Goal: Task Accomplishment & Management: Manage account settings

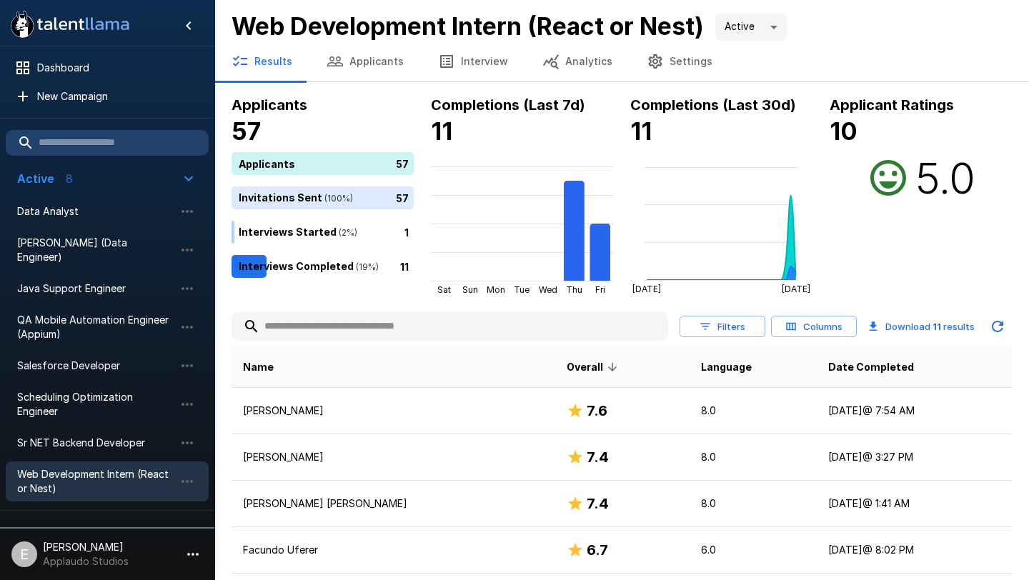
scroll to position [78, 0]
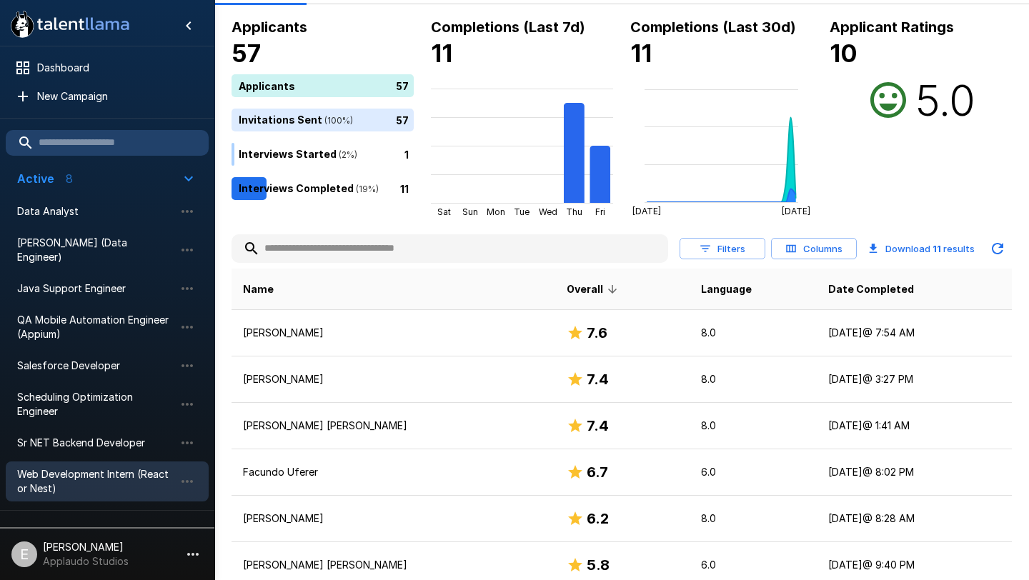
click at [81, 441] on li "Sr NET Backend Developer" at bounding box center [107, 442] width 203 height 31
click at [81, 436] on span "Sr NET Backend Developer" at bounding box center [95, 443] width 157 height 14
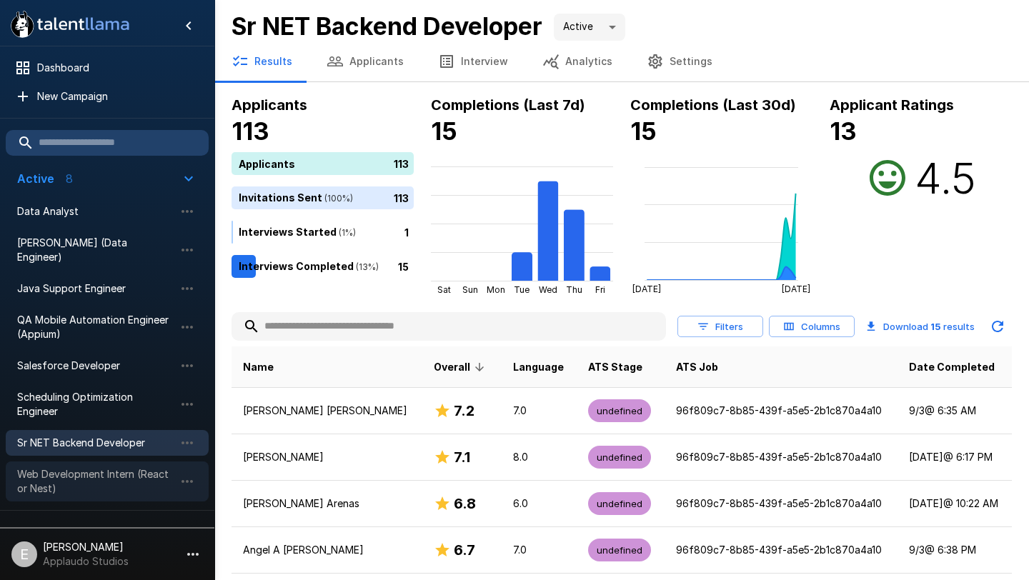
click at [84, 467] on span "Web Development Intern (React or Nest)" at bounding box center [95, 481] width 157 height 29
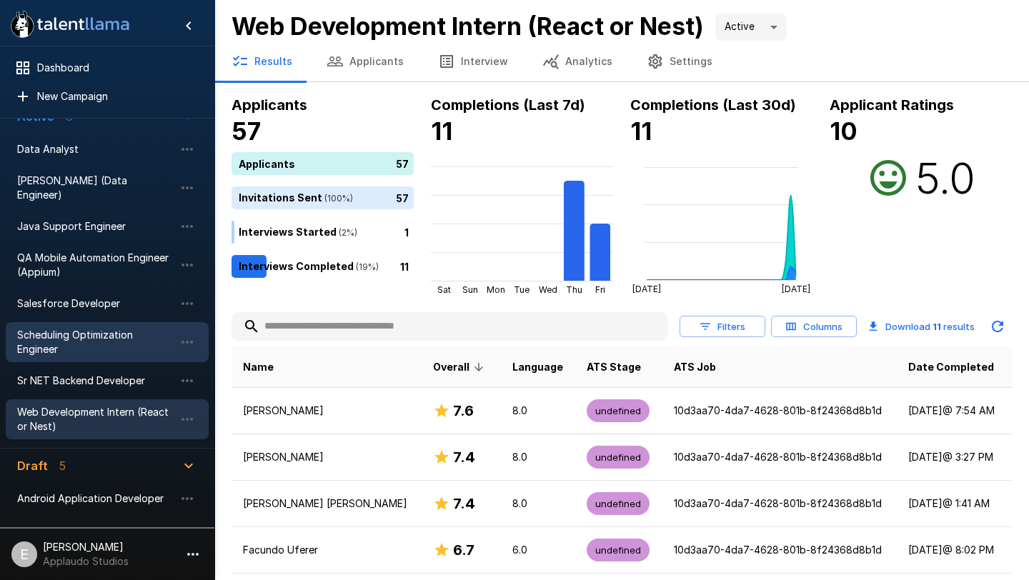
scroll to position [65, 0]
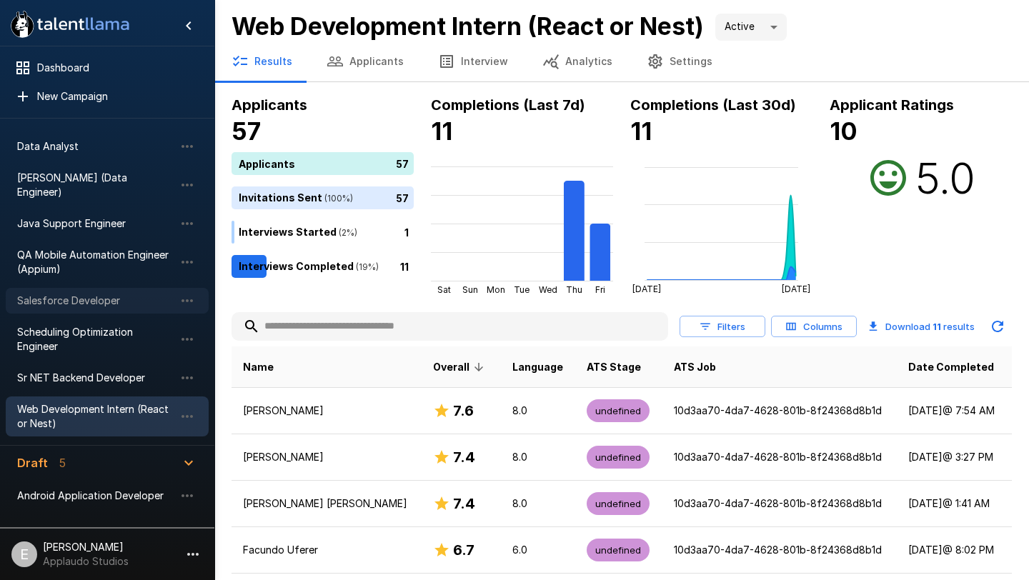
click at [90, 294] on span "Salesforce Developer" at bounding box center [95, 301] width 157 height 14
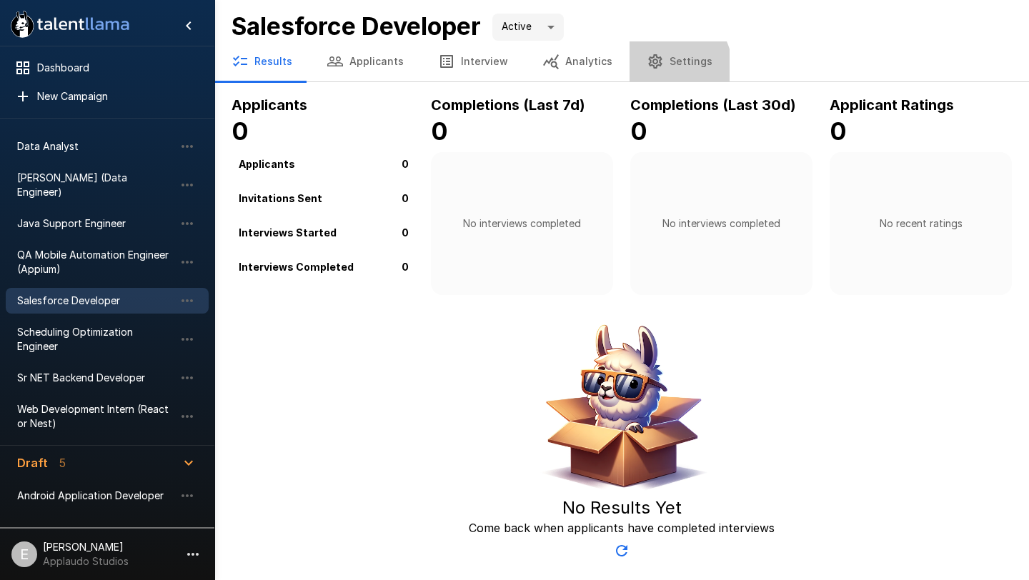
click at [653, 69] on button "Settings" at bounding box center [679, 61] width 100 height 40
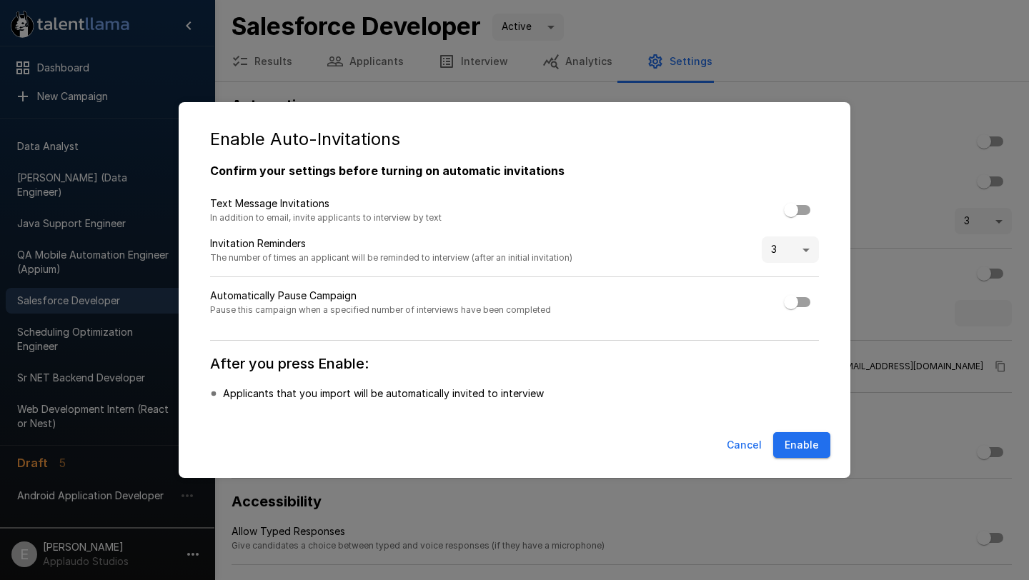
click at [801, 450] on button "Enable" at bounding box center [801, 445] width 57 height 26
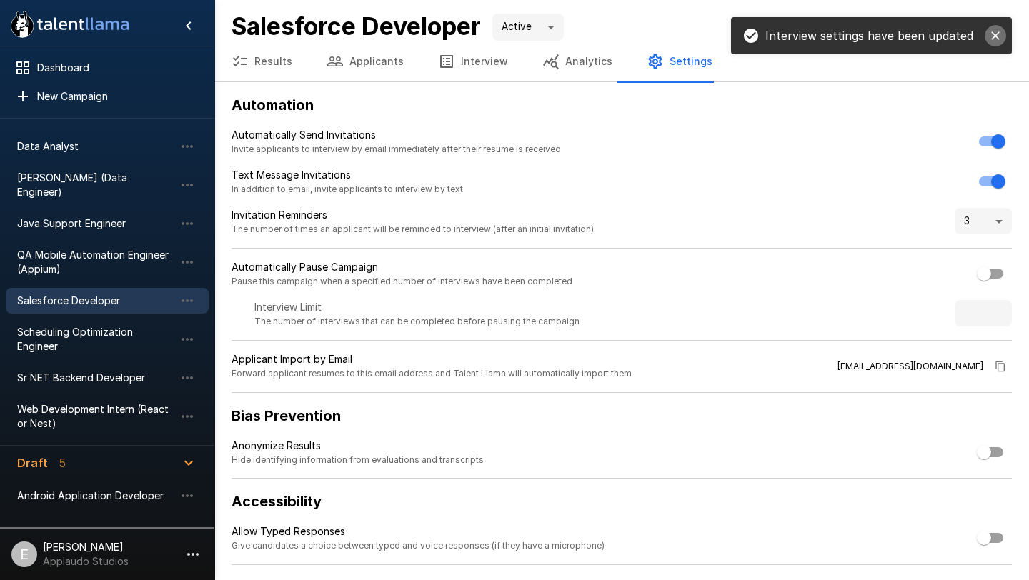
click at [997, 36] on icon "close" at bounding box center [995, 36] width 14 height 14
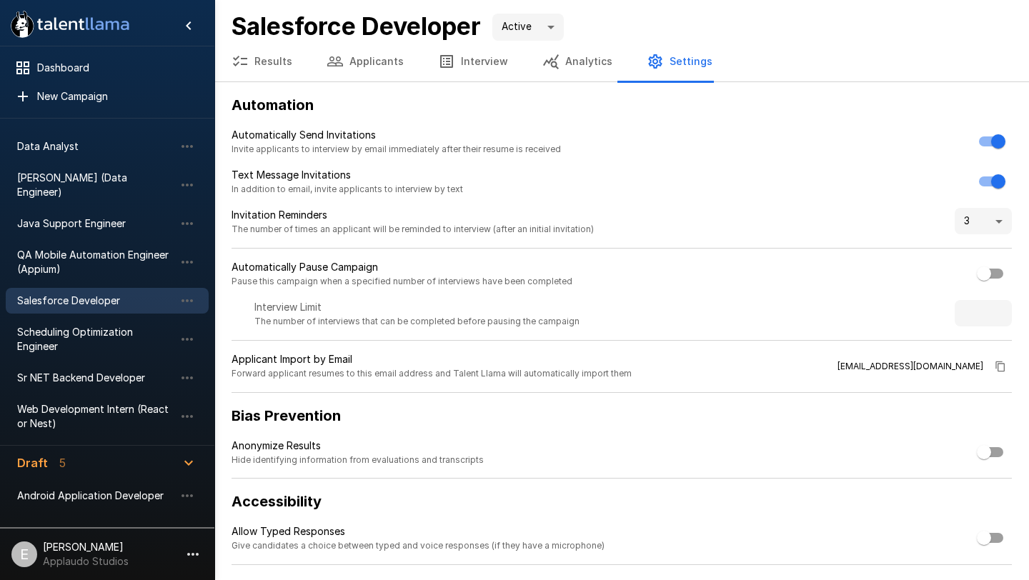
click at [559, 71] on button "Analytics" at bounding box center [577, 61] width 104 height 40
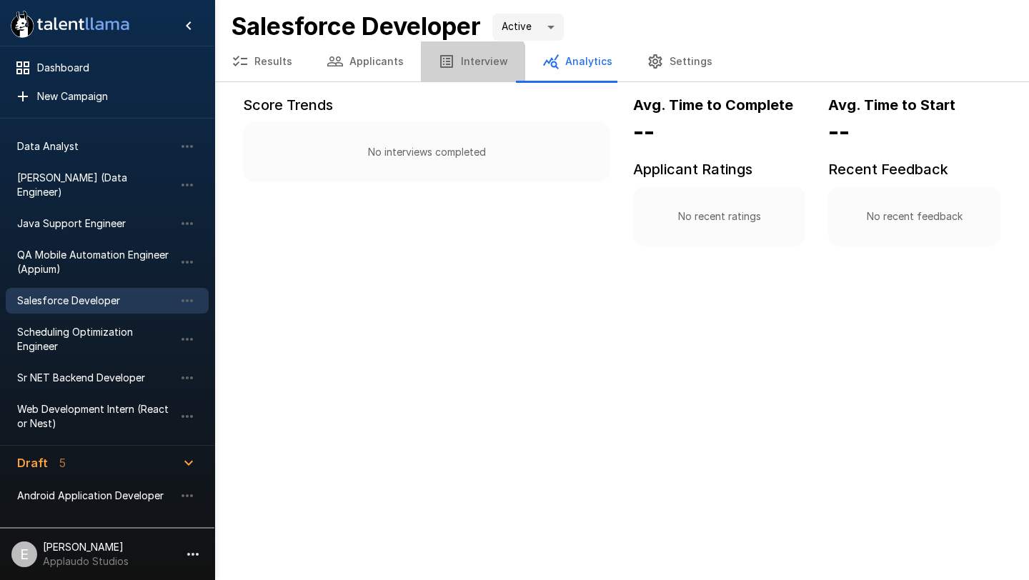
click at [460, 69] on button "Interview" at bounding box center [473, 61] width 104 height 40
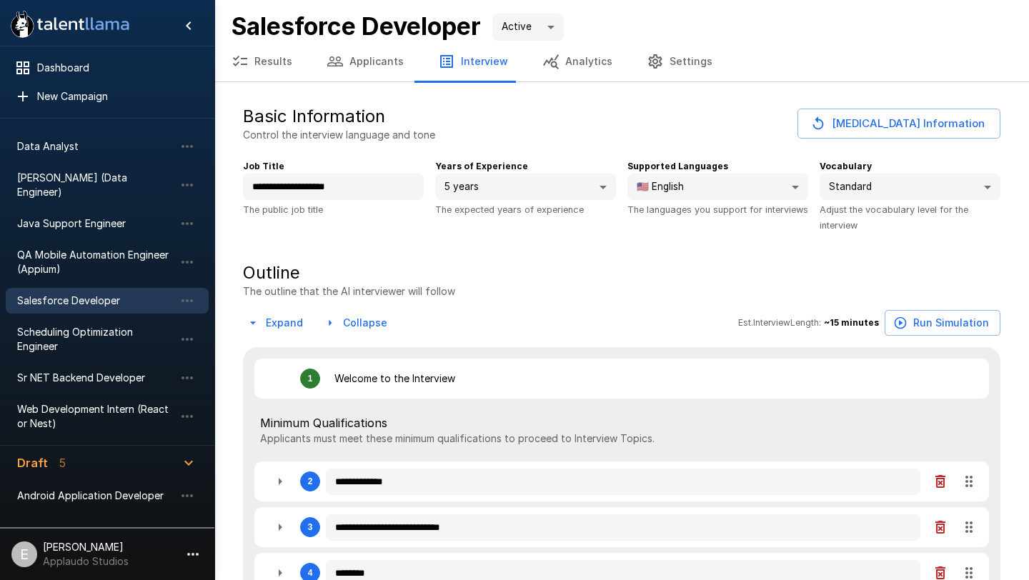
type textarea "*"
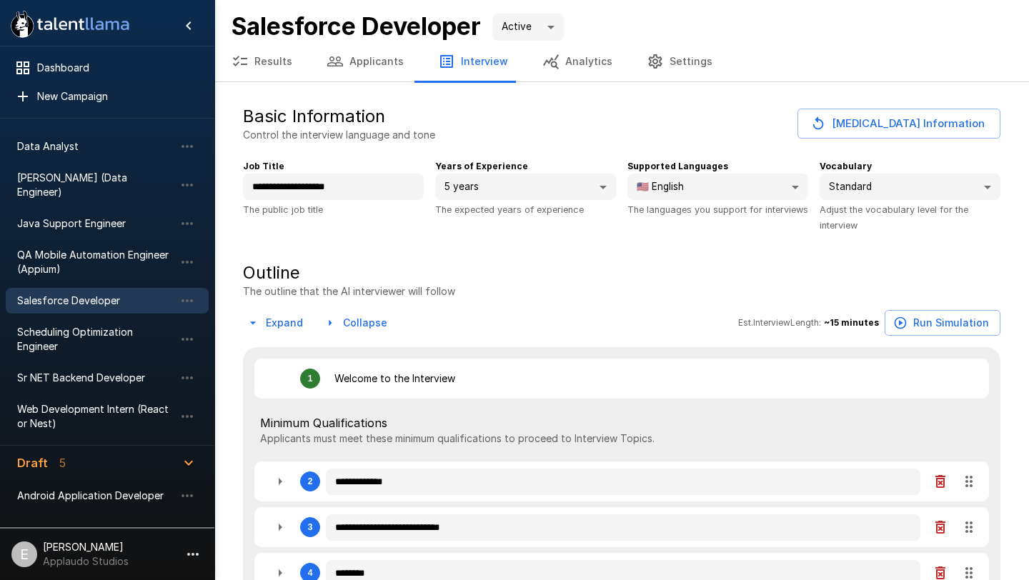
type textarea "*"
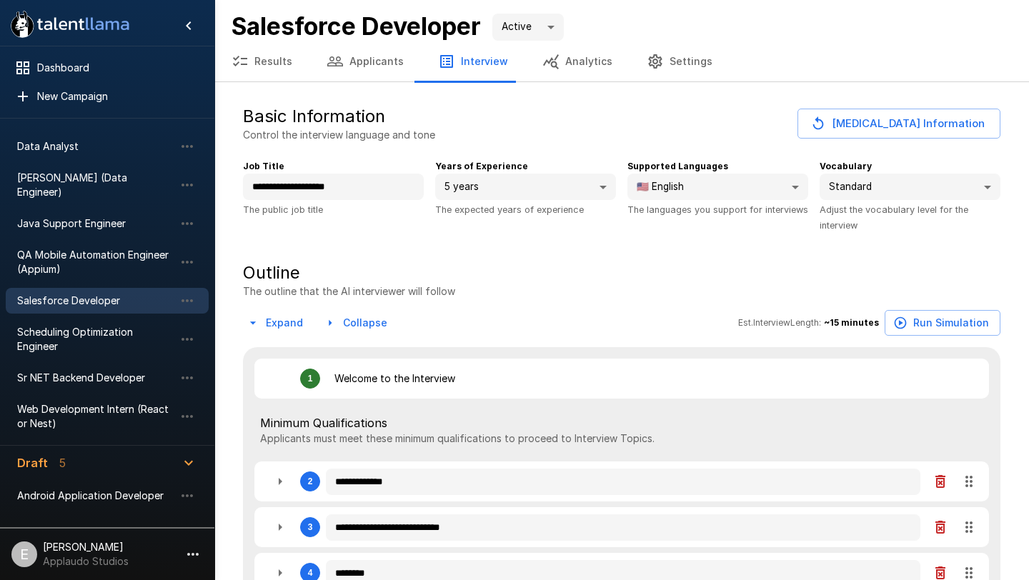
type textarea "*"
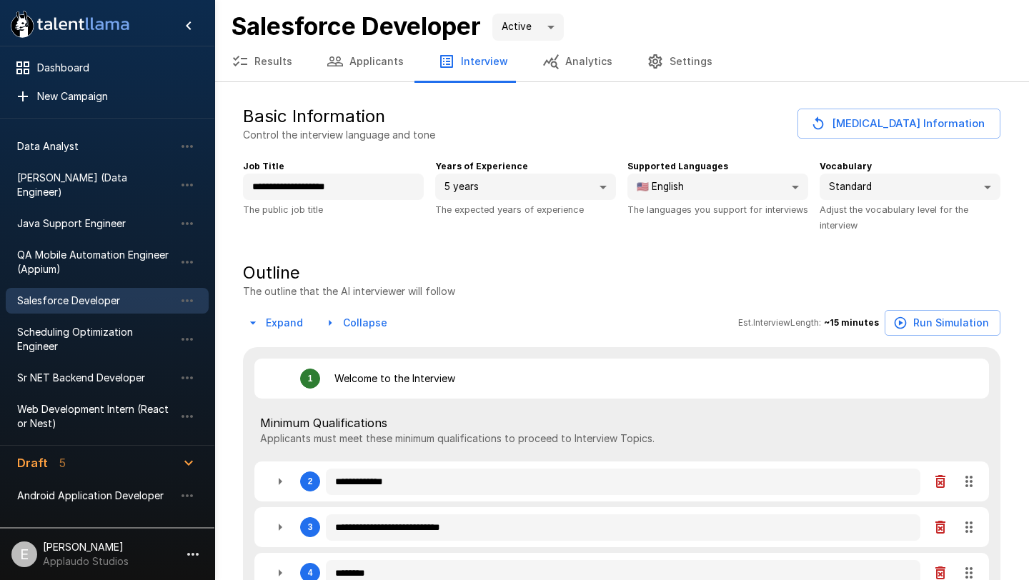
type textarea "*"
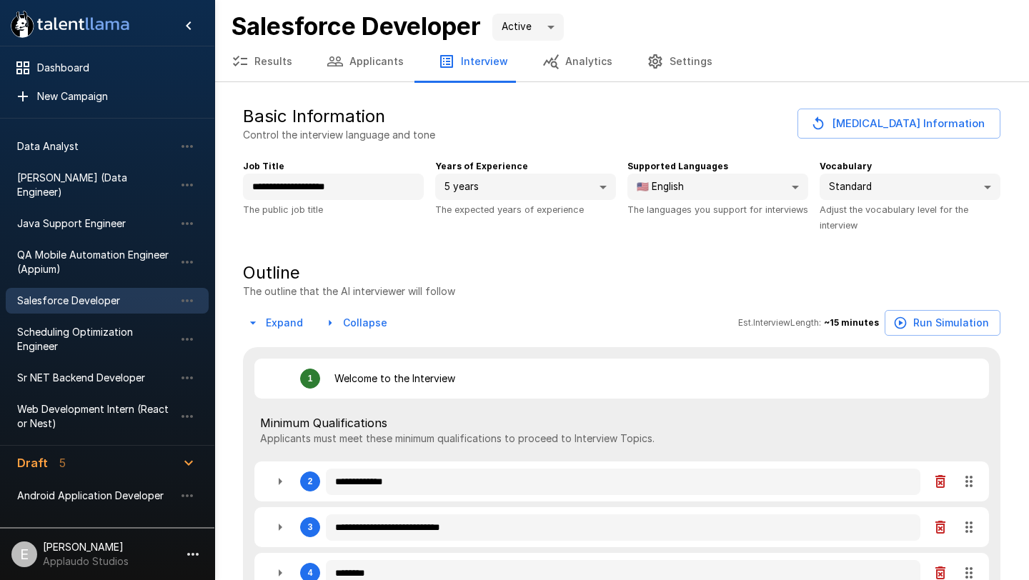
type textarea "*"
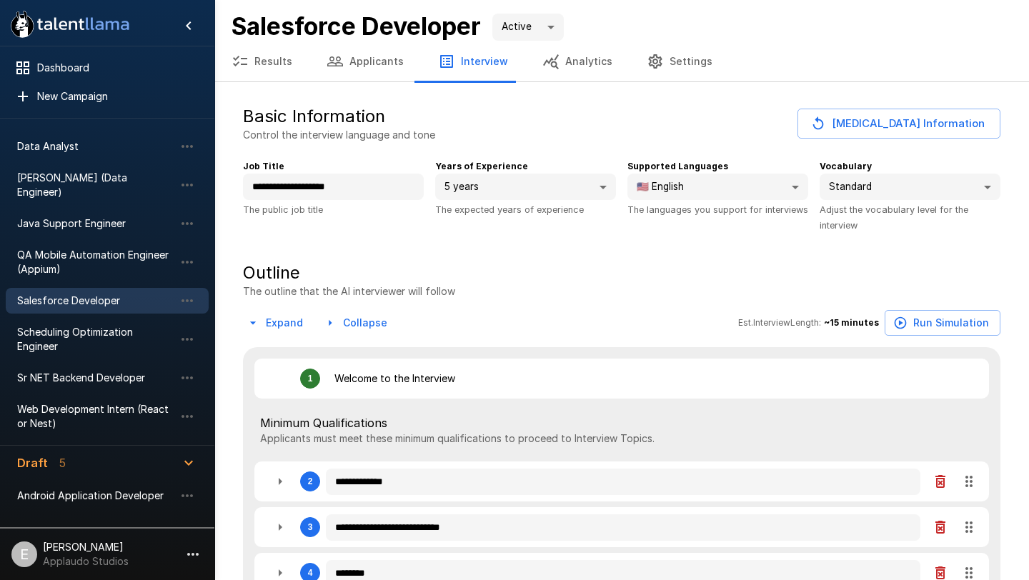
type textarea "*"
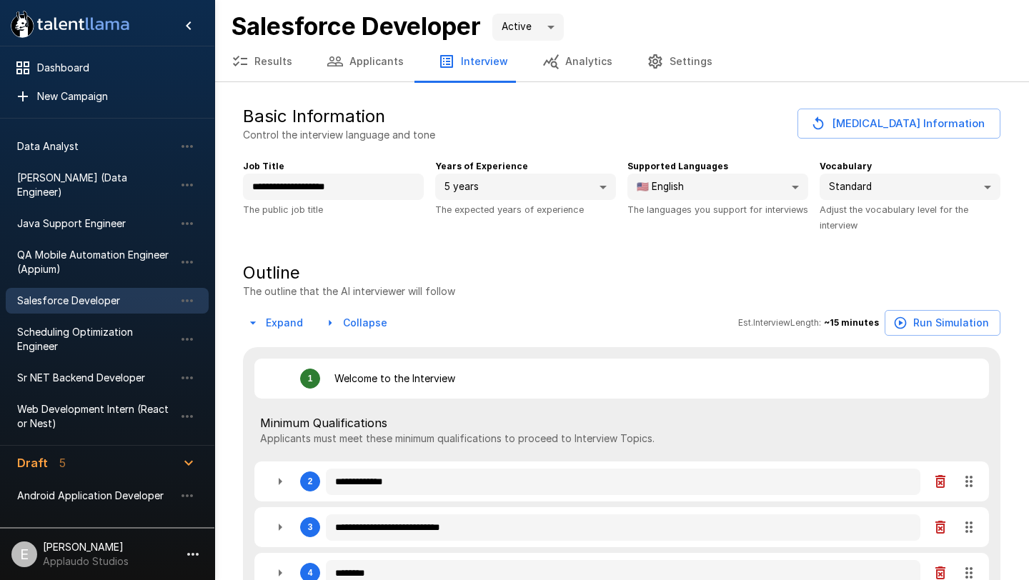
type textarea "*"
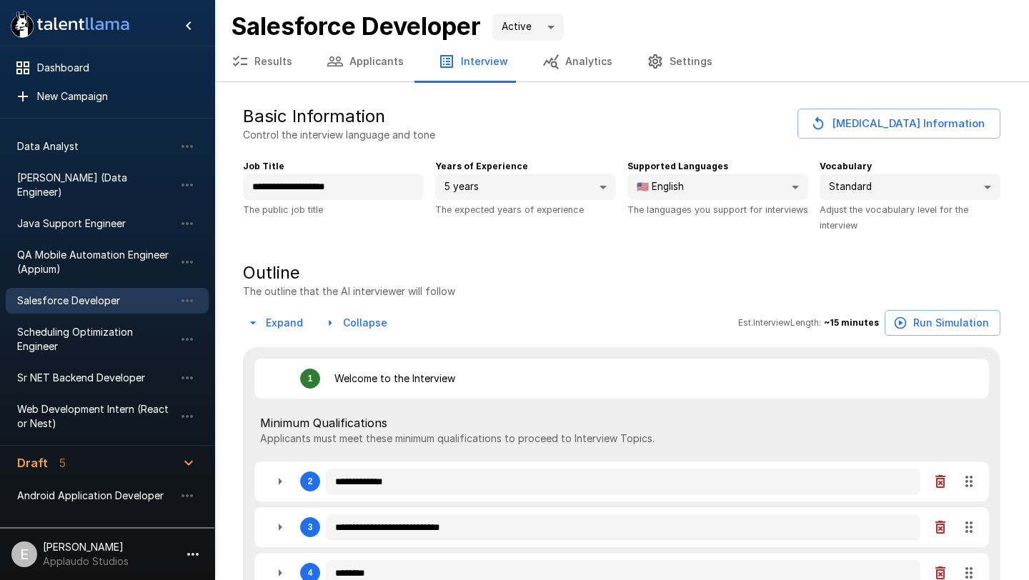
type textarea "*"
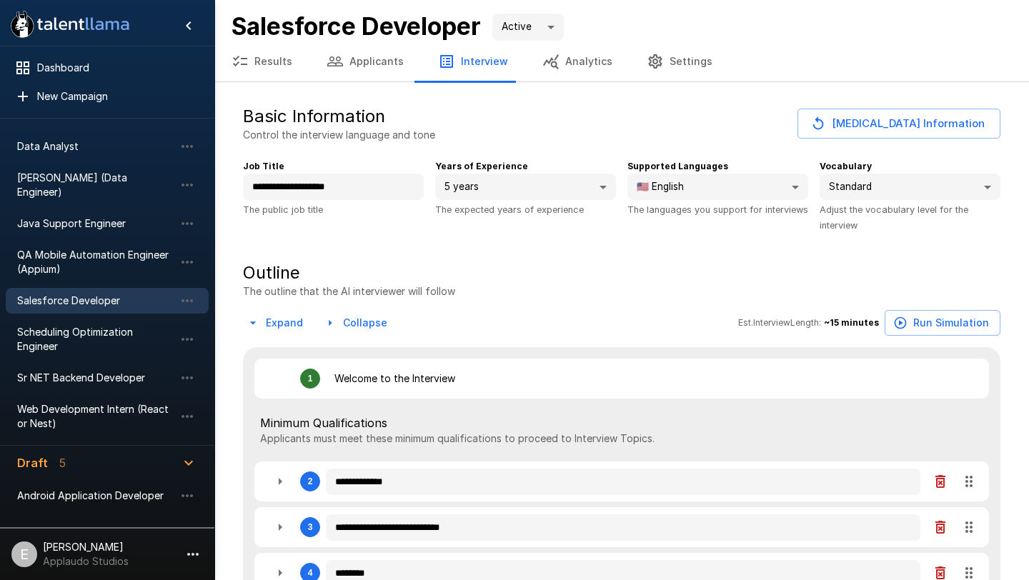
type textarea "*"
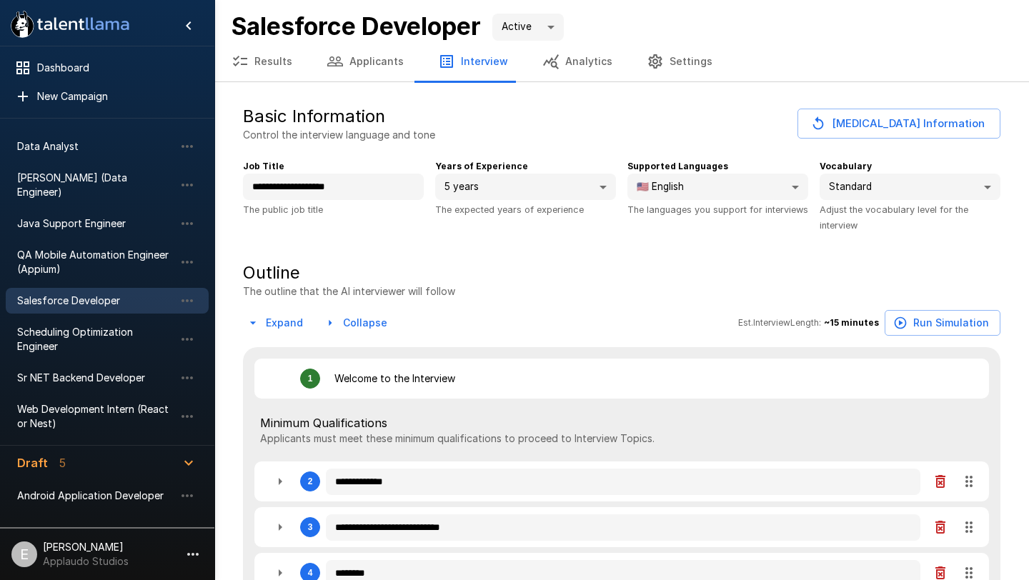
type textarea "*"
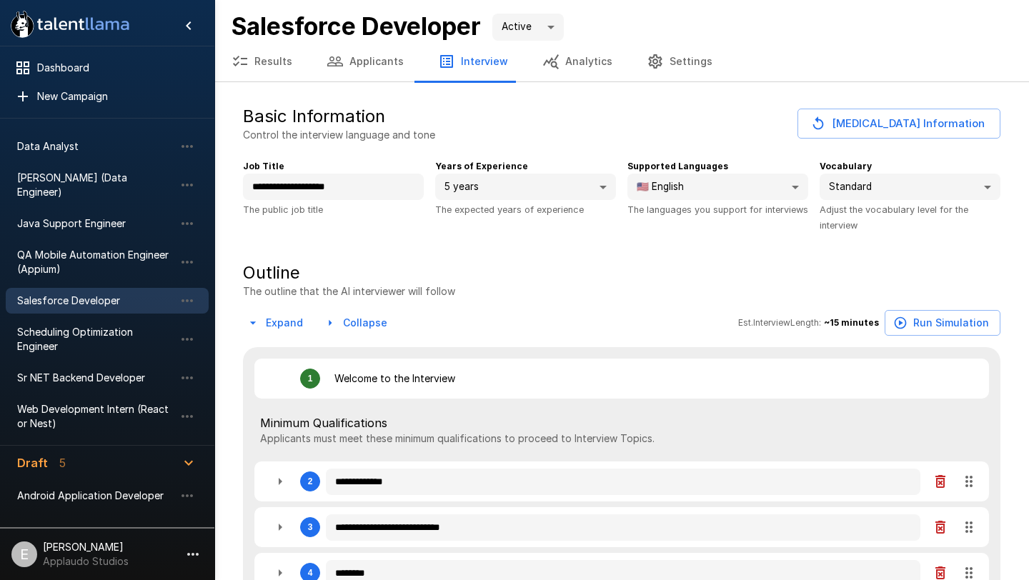
type textarea "*"
click at [363, 64] on button "Applicants" at bounding box center [364, 61] width 111 height 40
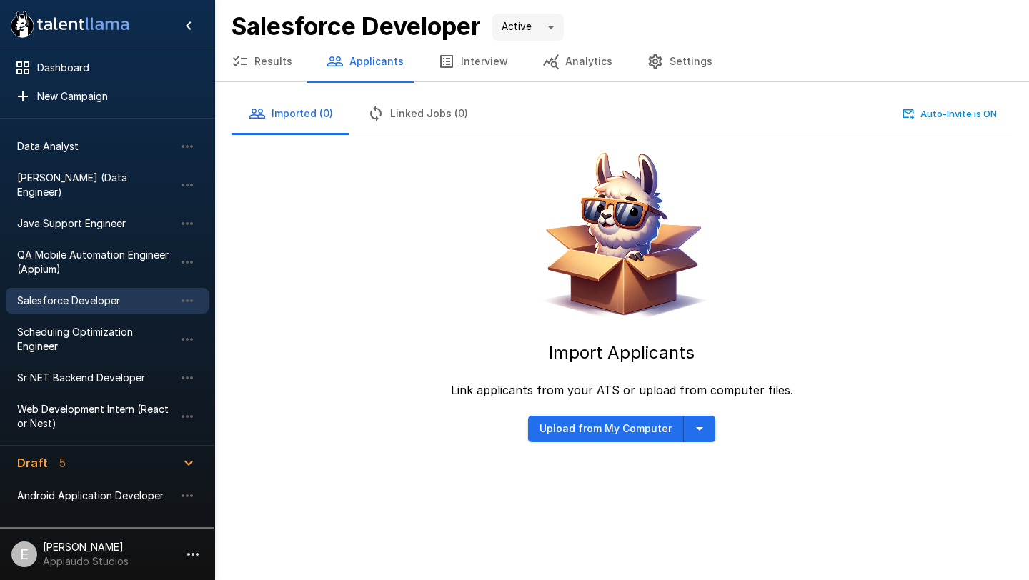
click at [266, 66] on button "Results" at bounding box center [261, 61] width 95 height 40
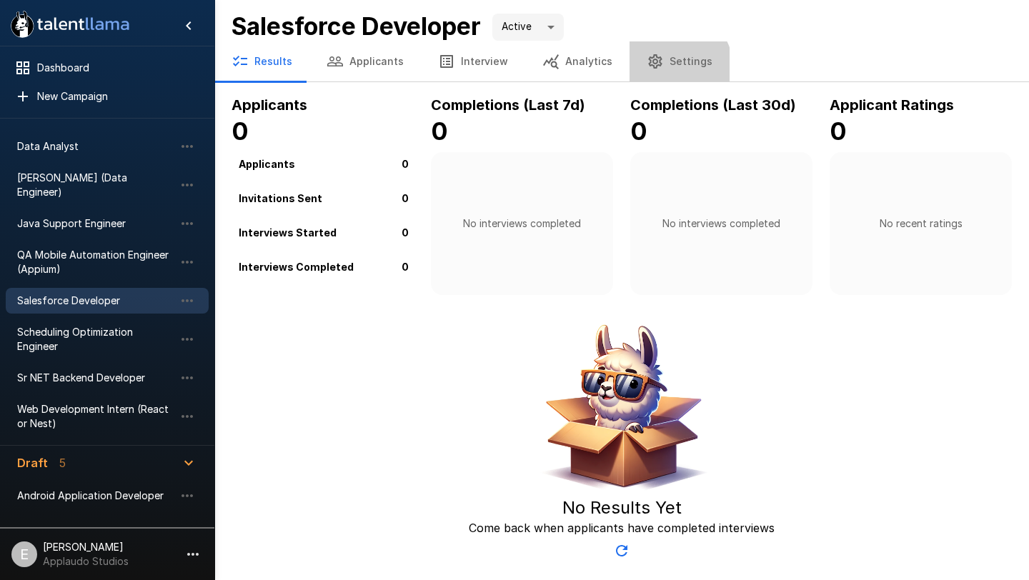
click at [661, 68] on button "Settings" at bounding box center [679, 61] width 100 height 40
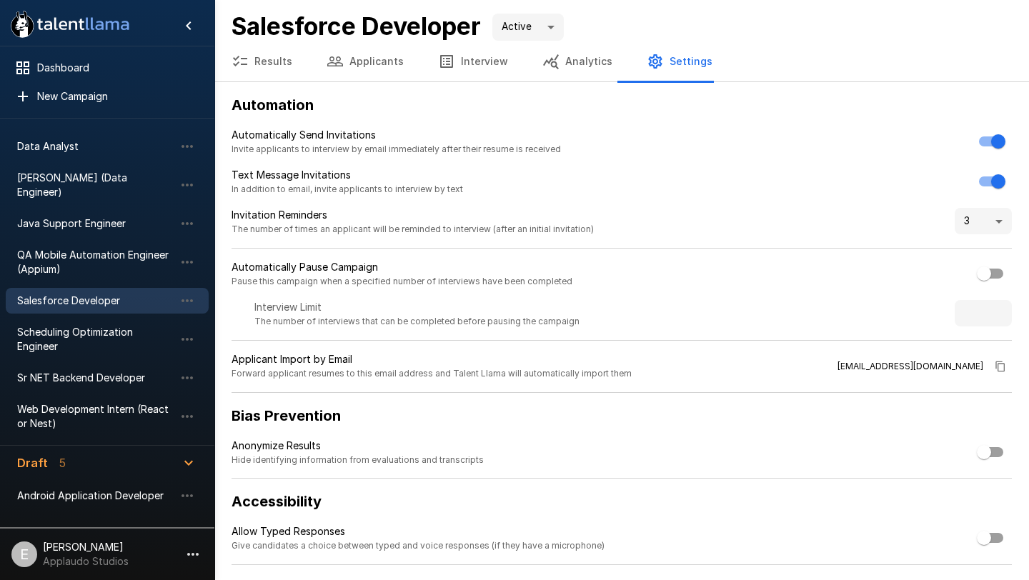
click at [484, 62] on button "Interview" at bounding box center [473, 61] width 104 height 40
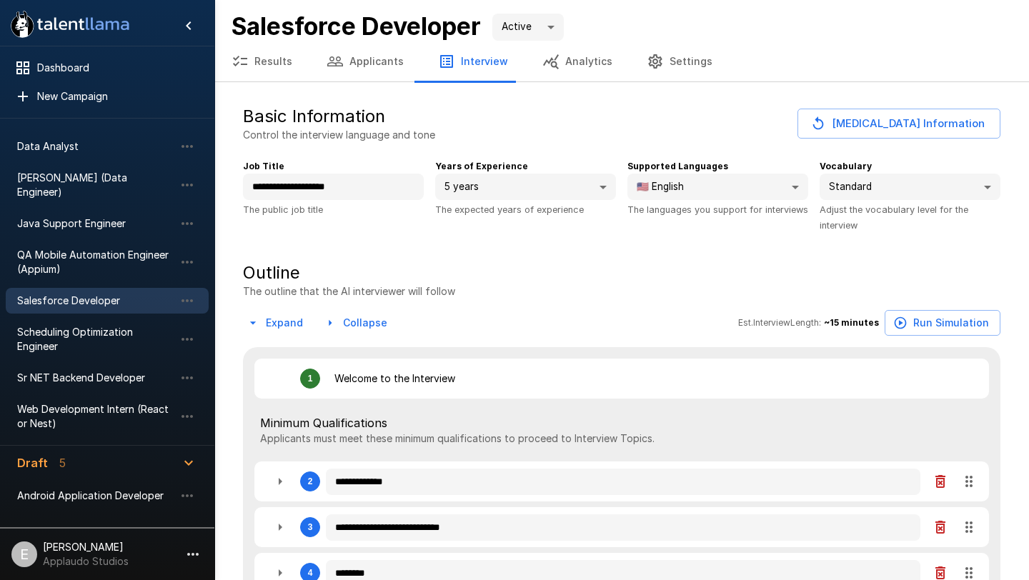
type textarea "*"
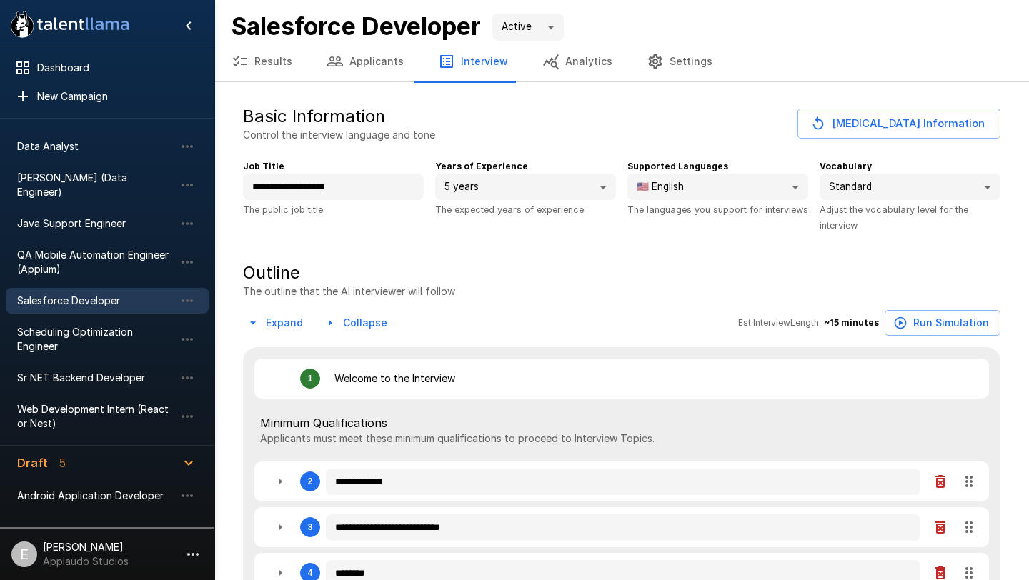
type textarea "*"
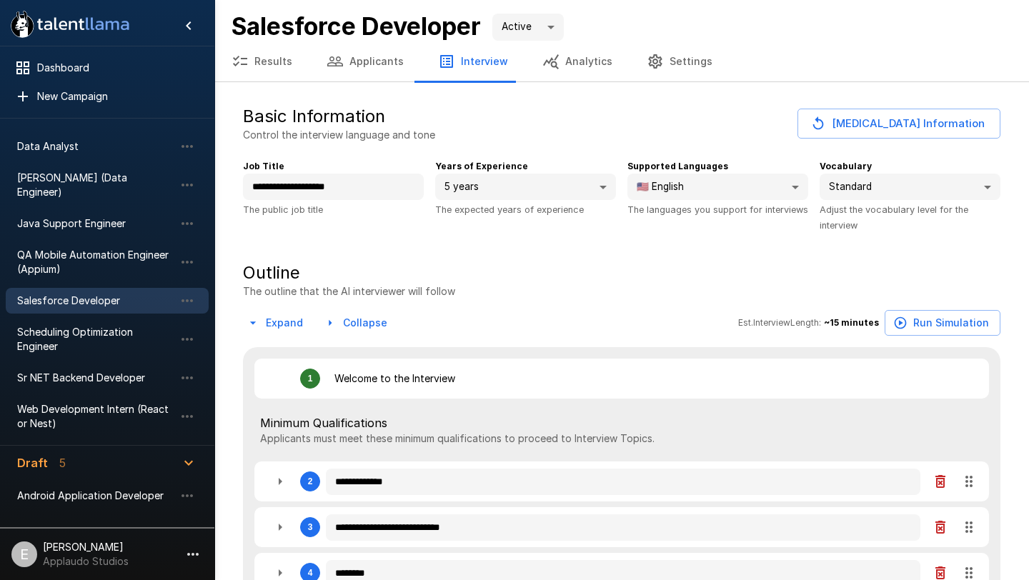
type textarea "*"
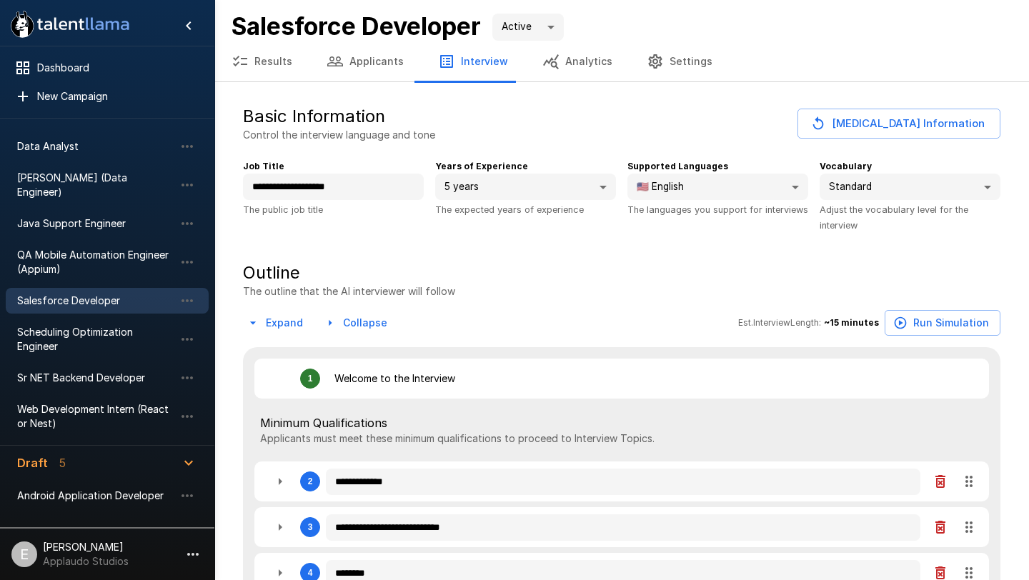
type textarea "*"
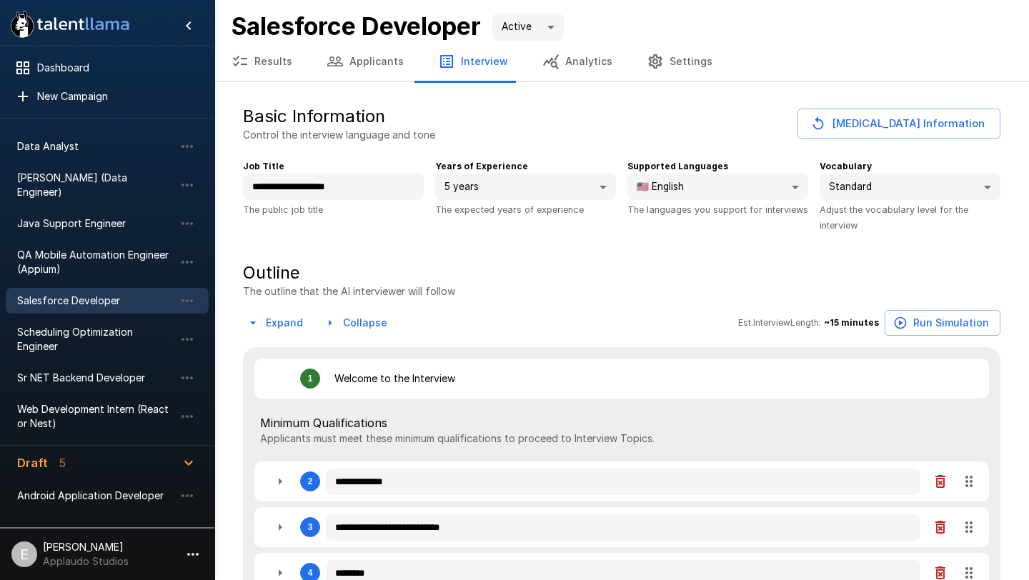
type textarea "*"
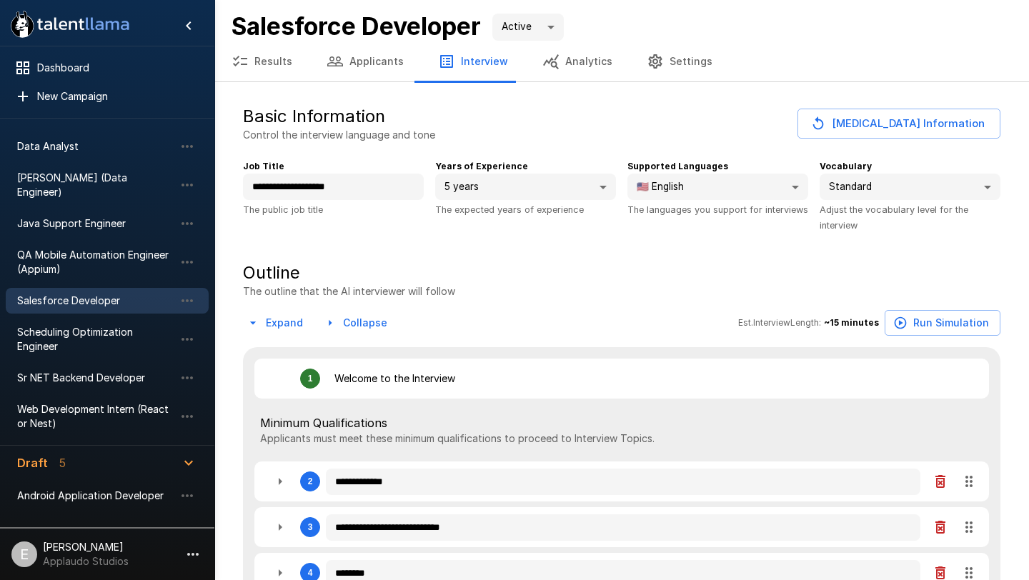
type textarea "*"
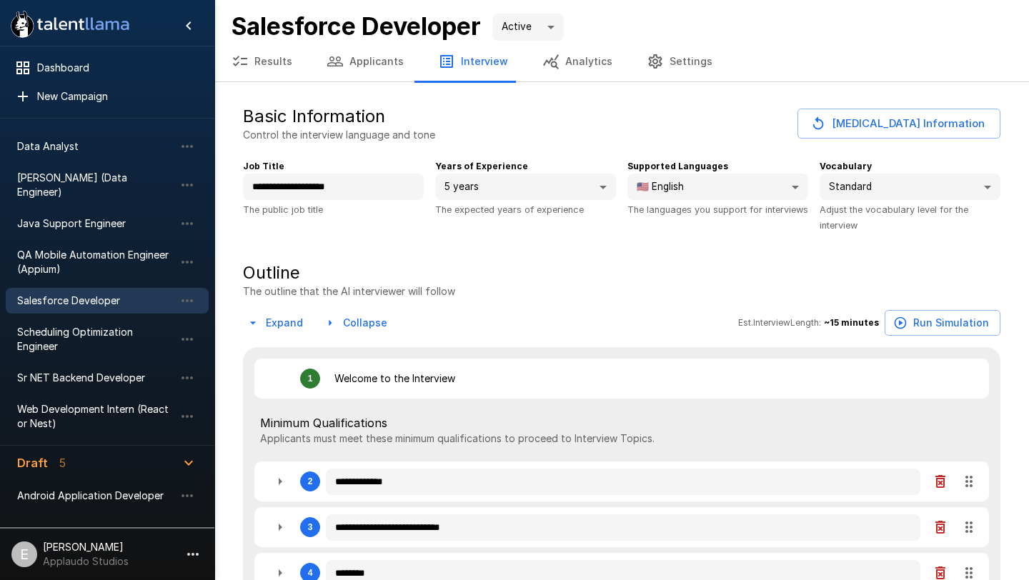
type textarea "*"
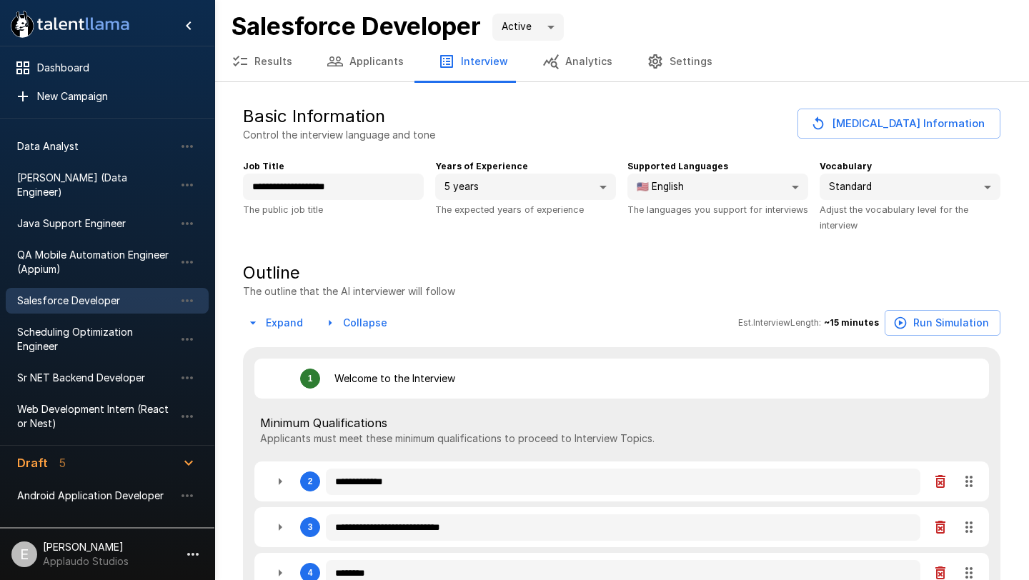
type textarea "*"
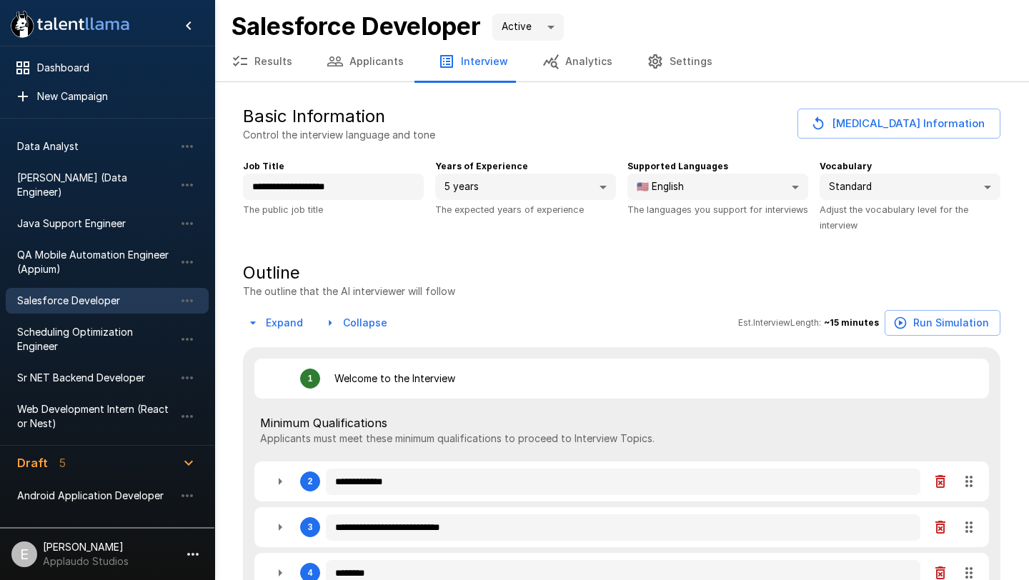
type textarea "*"
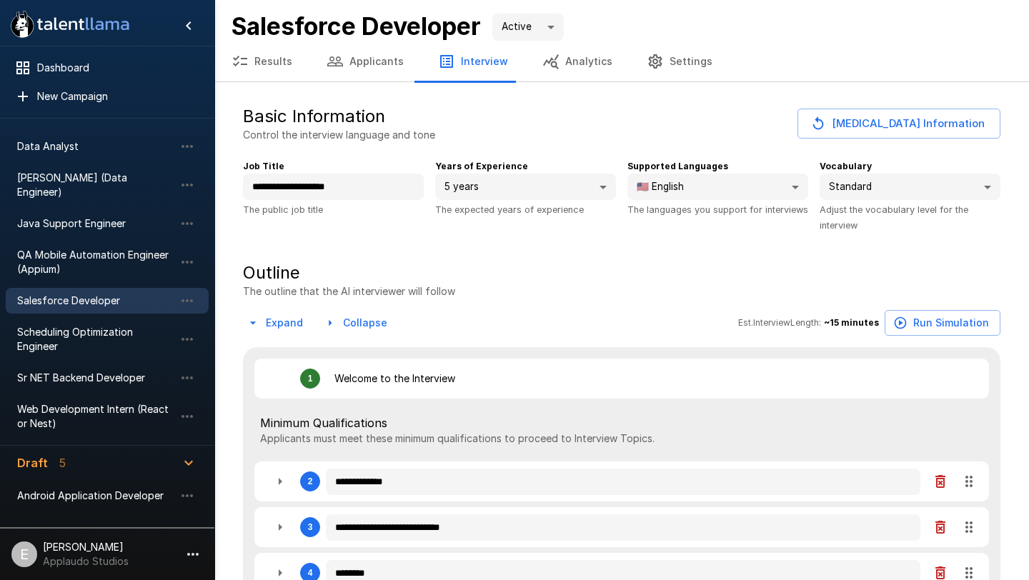
type textarea "*"
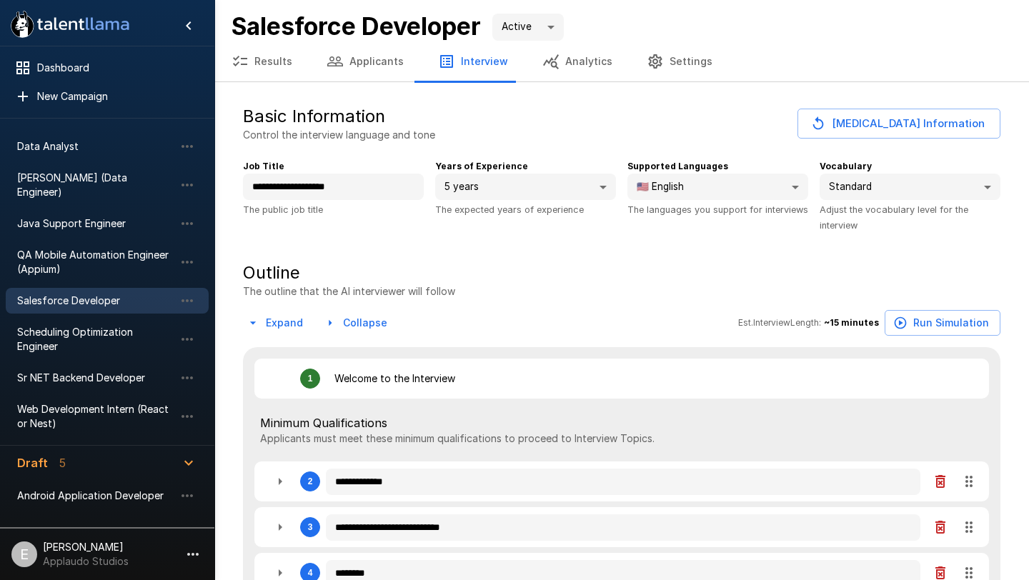
type textarea "*"
click at [364, 66] on button "Applicants" at bounding box center [364, 61] width 111 height 40
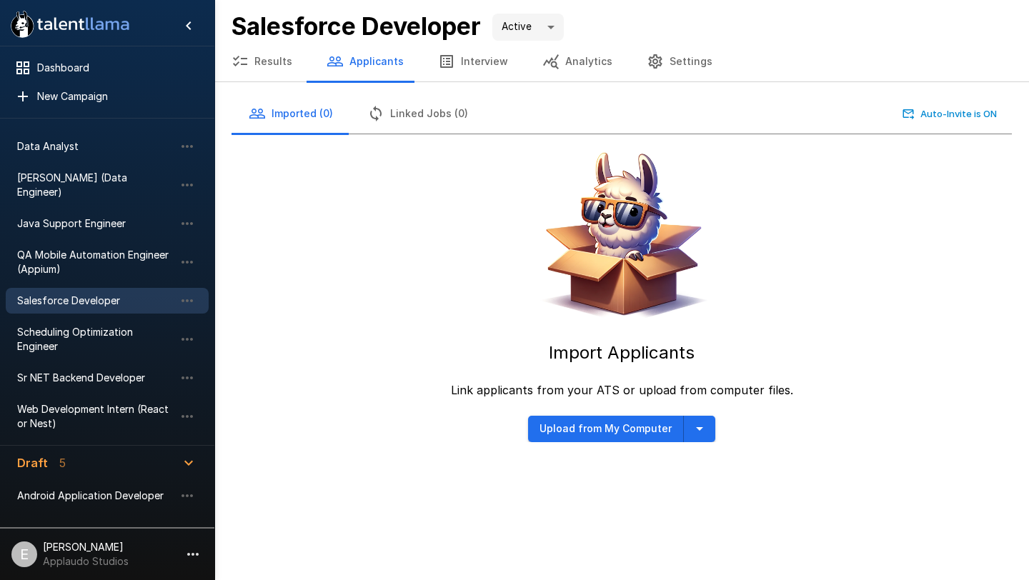
click at [286, 56] on button "Results" at bounding box center [261, 61] width 95 height 40
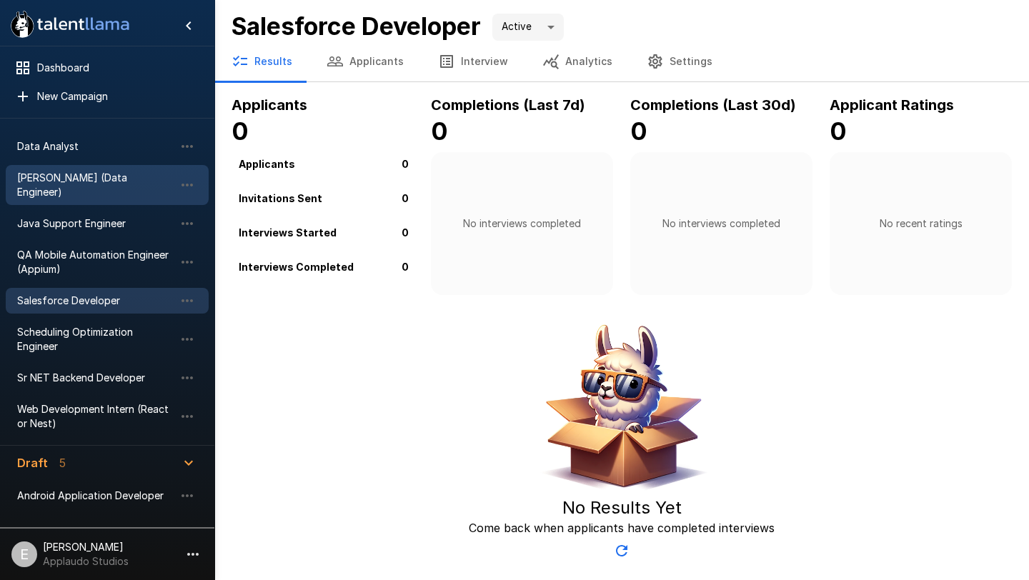
click at [97, 178] on span "[PERSON_NAME] (Data Engineer)" at bounding box center [95, 185] width 157 height 29
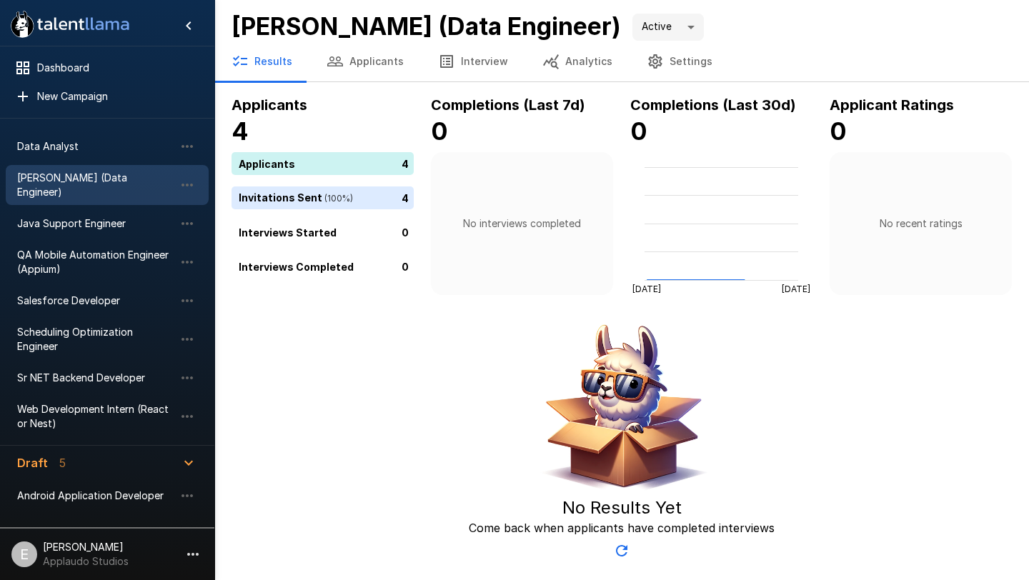
click at [689, 62] on button "Settings" at bounding box center [679, 61] width 100 height 40
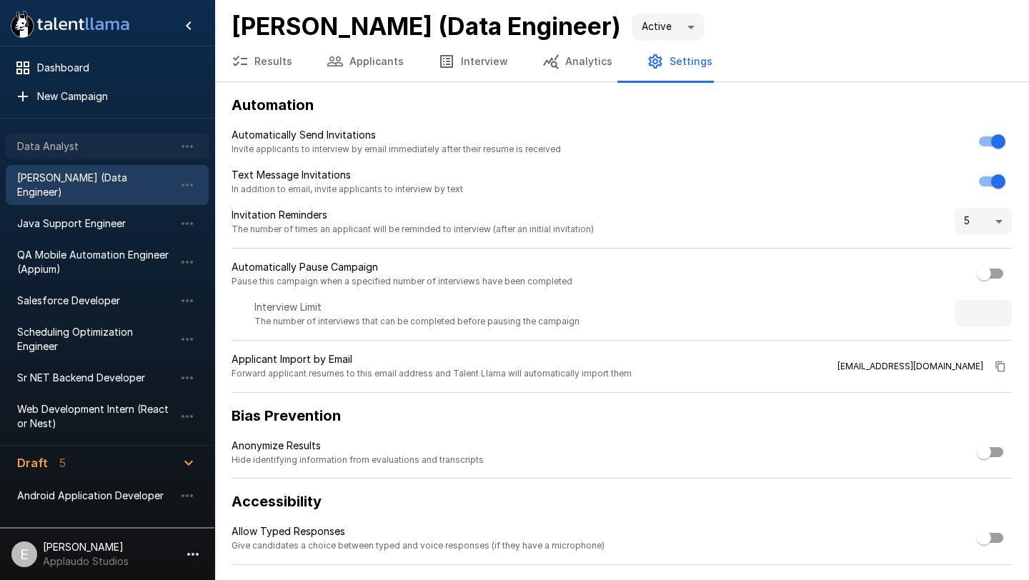
click at [119, 148] on span "Data Analyst" at bounding box center [95, 146] width 157 height 14
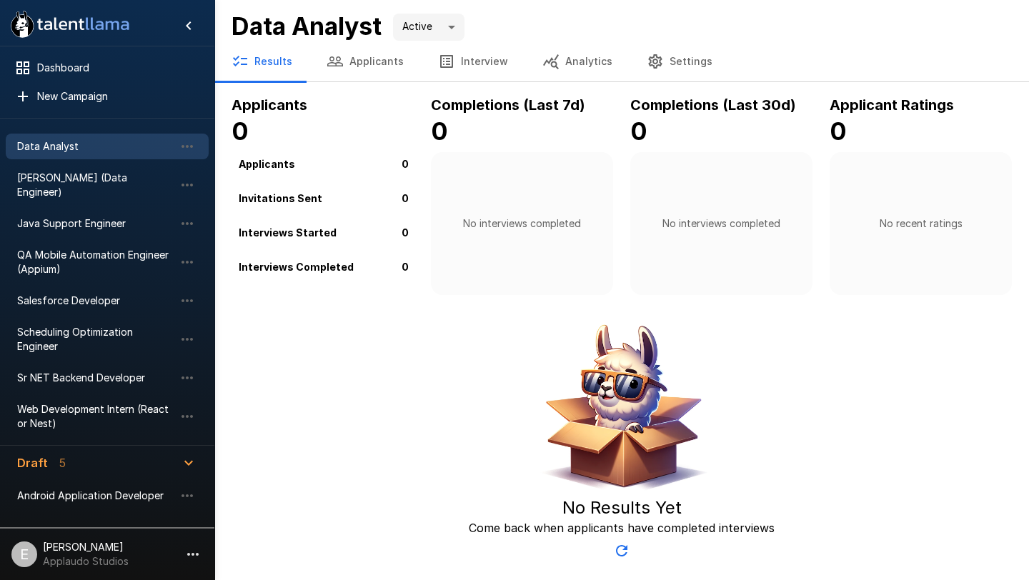
click at [660, 57] on button "Settings" at bounding box center [679, 61] width 100 height 40
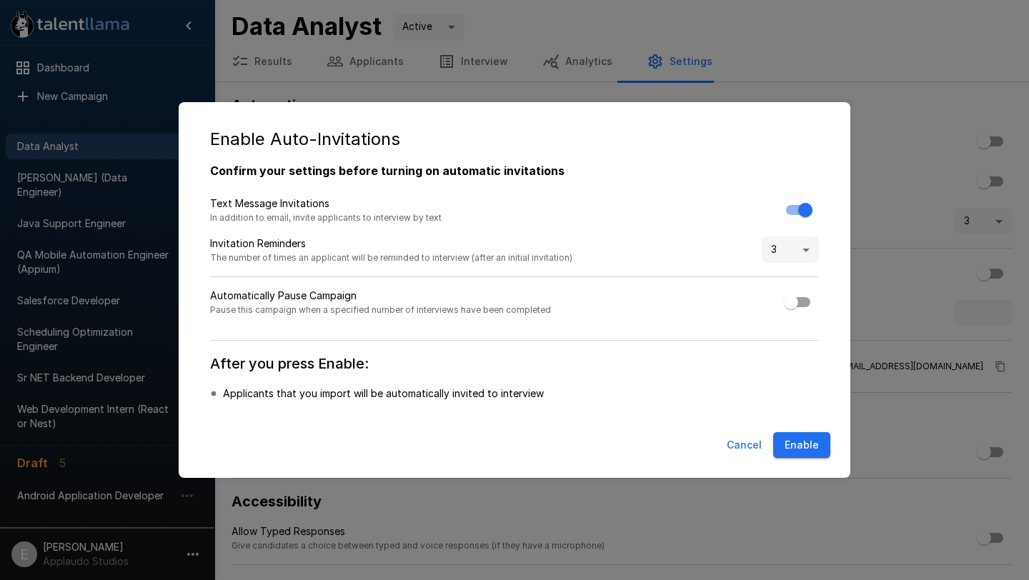
click at [803, 453] on button "Enable" at bounding box center [801, 445] width 57 height 26
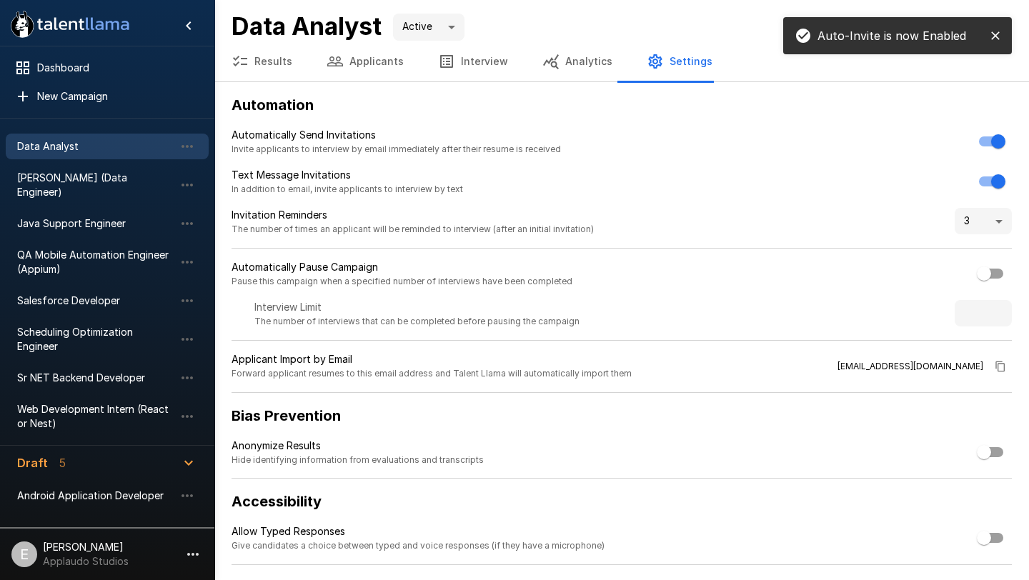
click at [396, 61] on button "Applicants" at bounding box center [364, 61] width 111 height 40
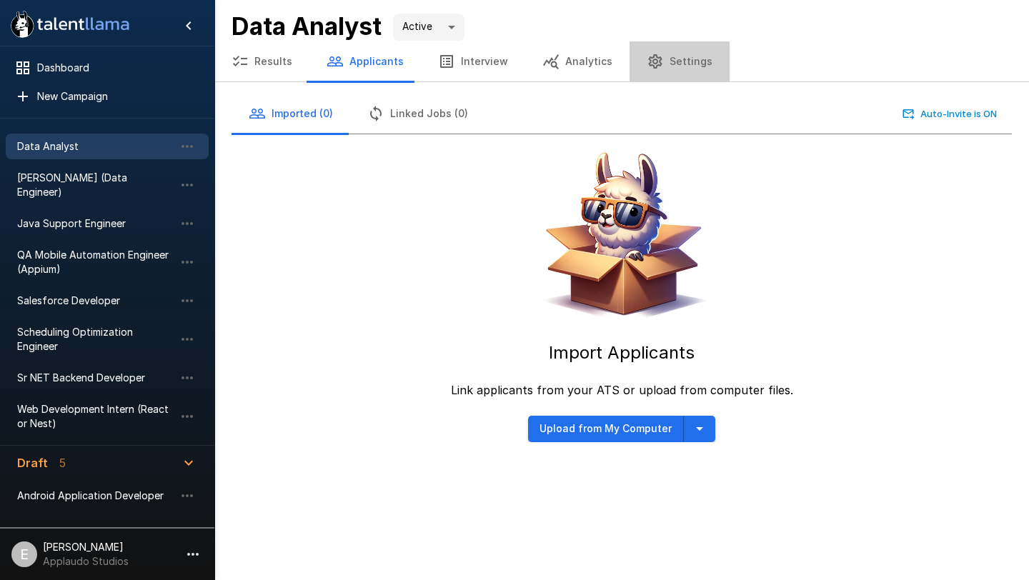
click at [678, 69] on button "Settings" at bounding box center [679, 61] width 100 height 40
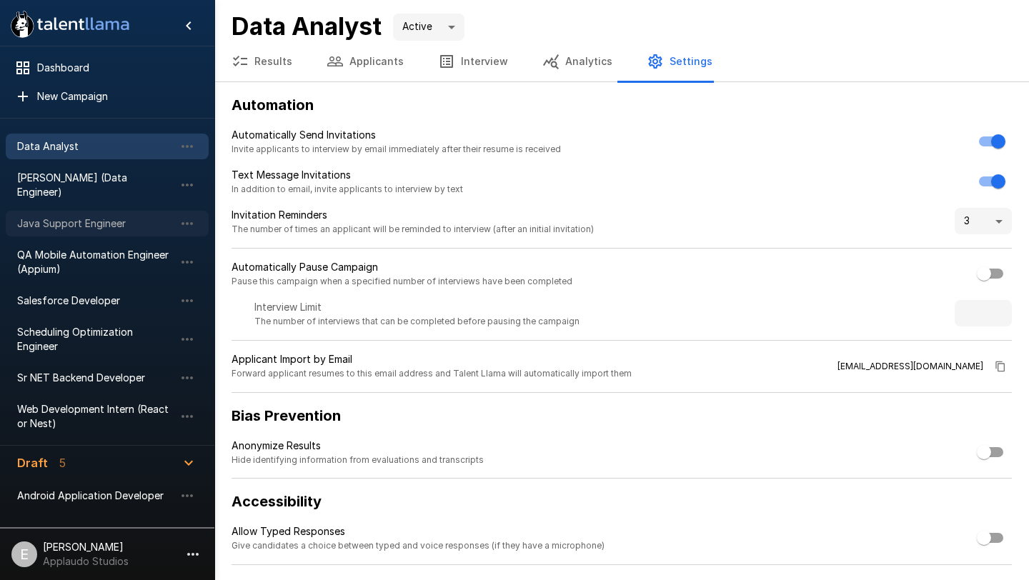
click at [63, 216] on span "Java Support Engineer" at bounding box center [95, 223] width 157 height 14
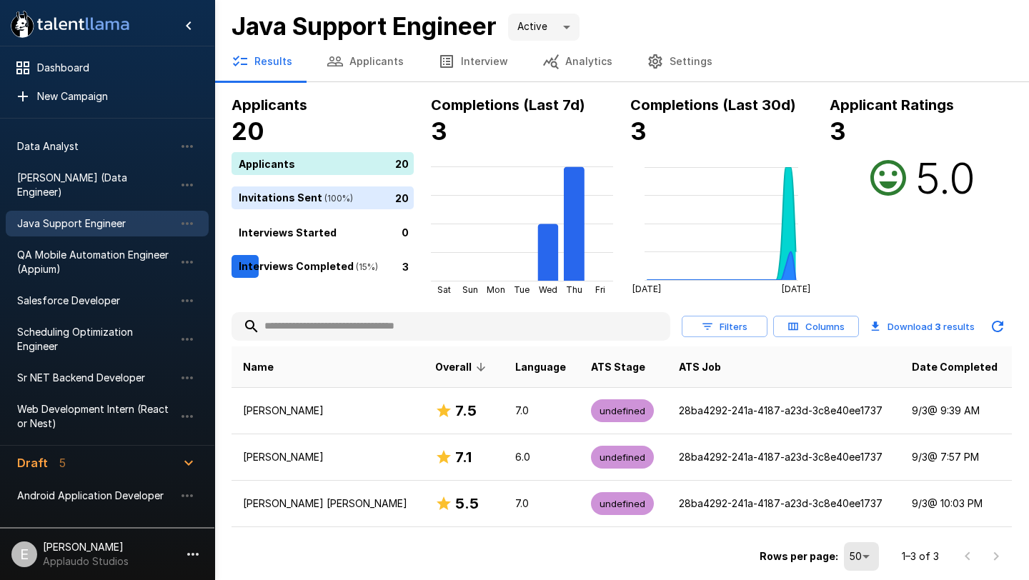
click at [661, 61] on button "Settings" at bounding box center [679, 61] width 100 height 40
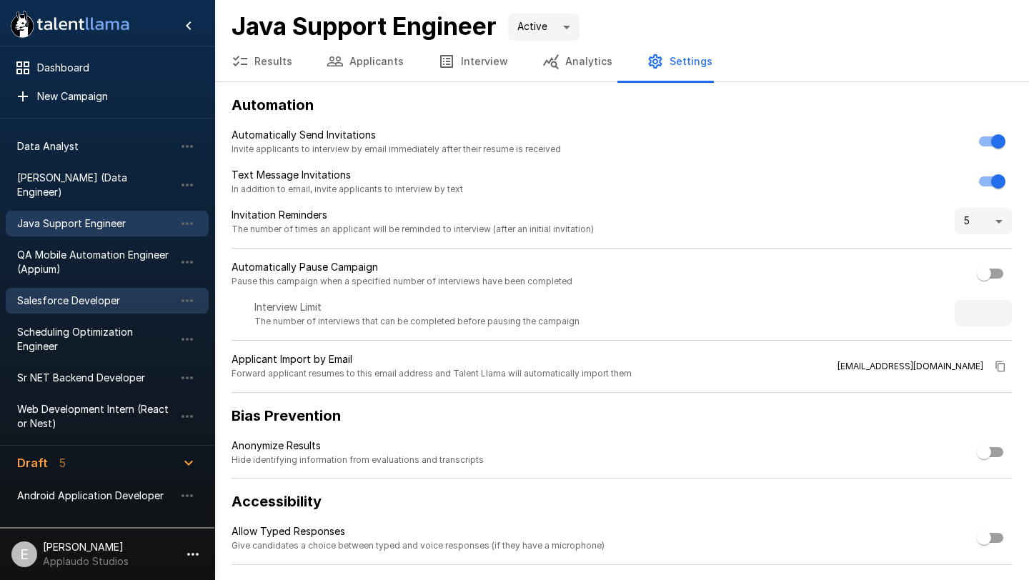
click at [126, 294] on span "Salesforce Developer" at bounding box center [95, 301] width 157 height 14
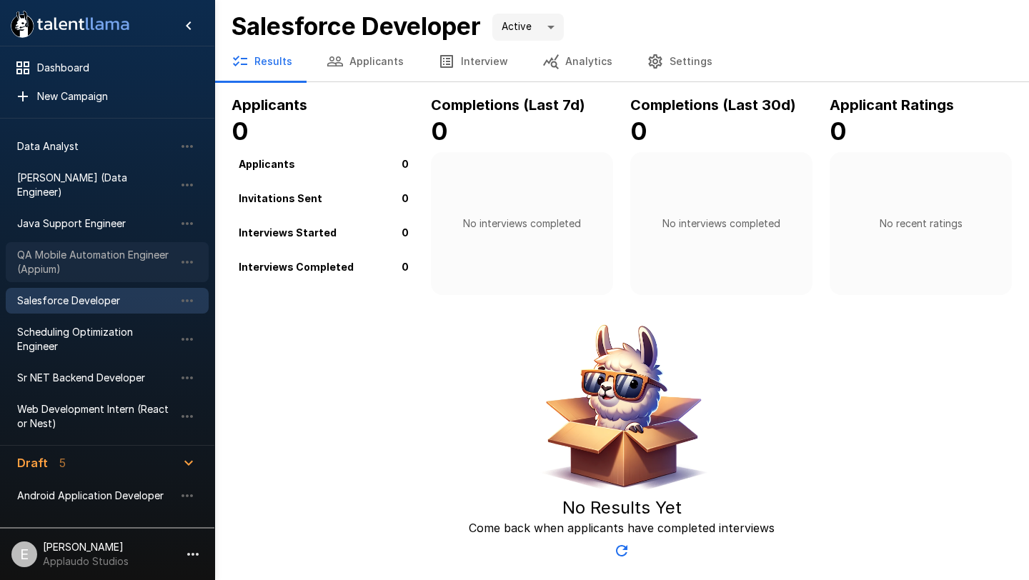
click at [129, 255] on span "QA Mobile Automation Engineer (Appium)" at bounding box center [95, 262] width 157 height 29
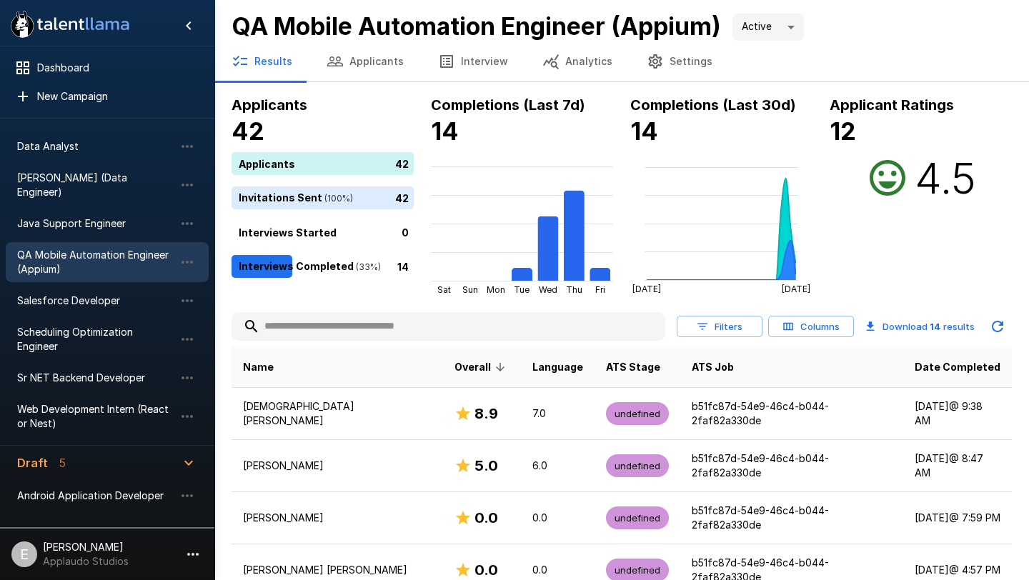
click at [679, 65] on button "Settings" at bounding box center [679, 61] width 100 height 40
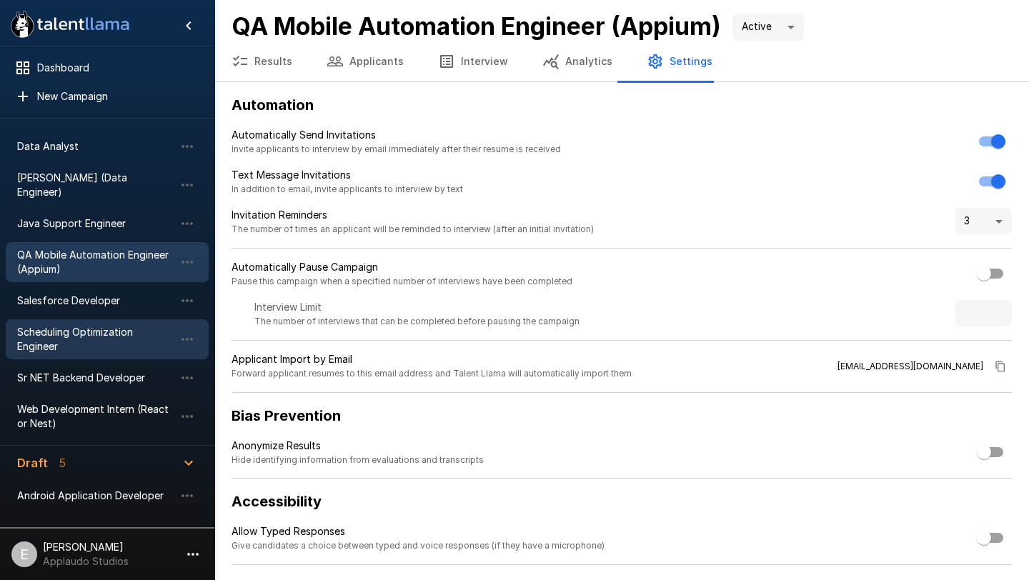
click at [125, 325] on span "Scheduling Optimization Engineer" at bounding box center [95, 339] width 157 height 29
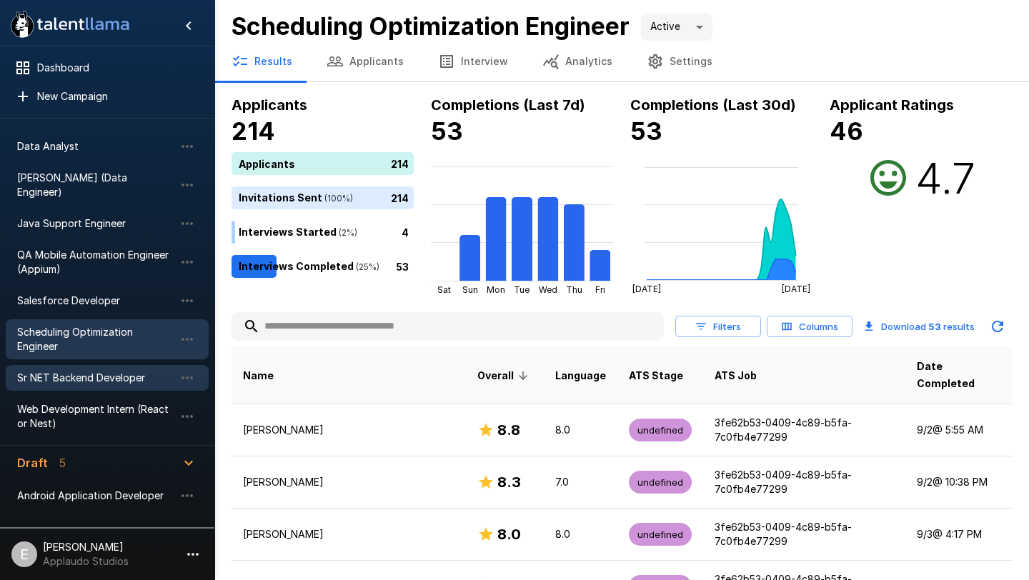
click at [86, 371] on span "Sr NET Backend Developer" at bounding box center [95, 378] width 157 height 14
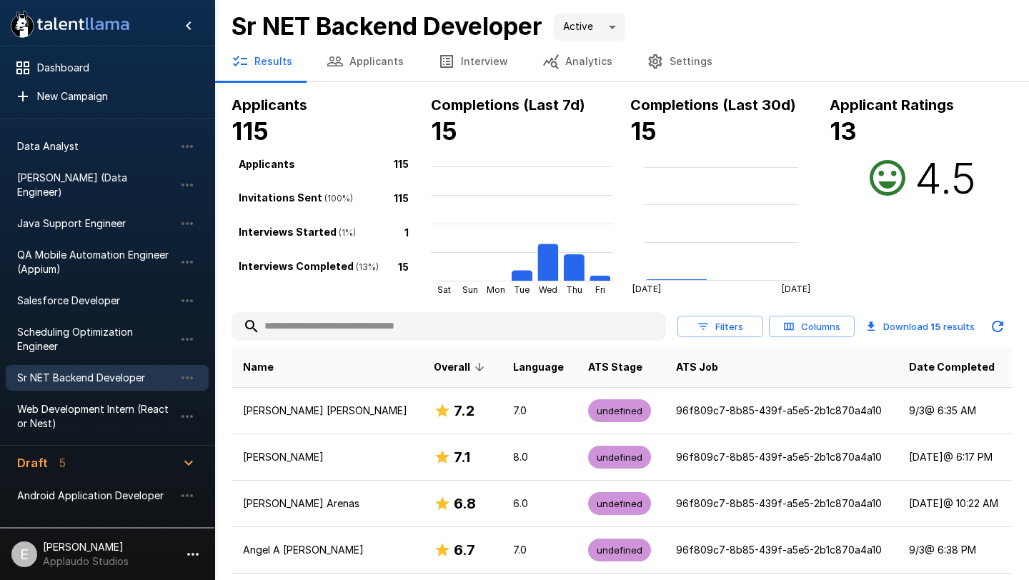
click at [683, 60] on button "Settings" at bounding box center [679, 61] width 100 height 40
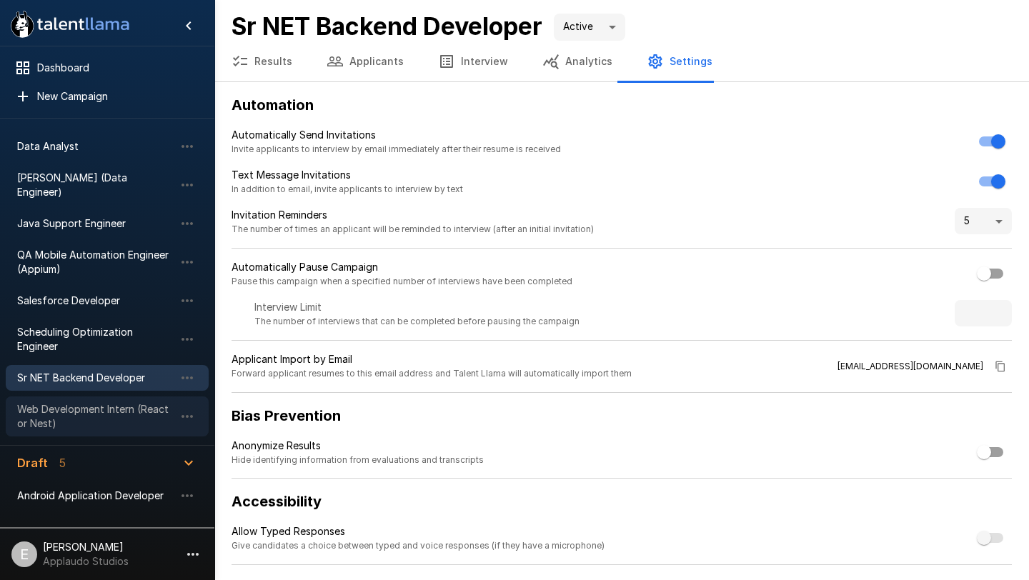
click at [133, 402] on span "Web Development Intern (React or Nest)" at bounding box center [95, 416] width 157 height 29
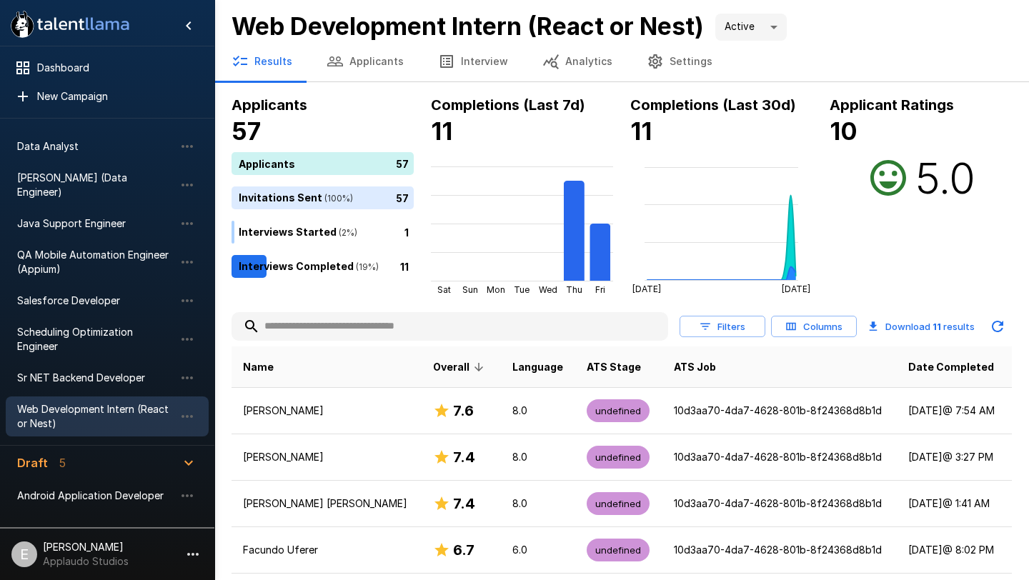
click at [680, 61] on button "Settings" at bounding box center [679, 61] width 100 height 40
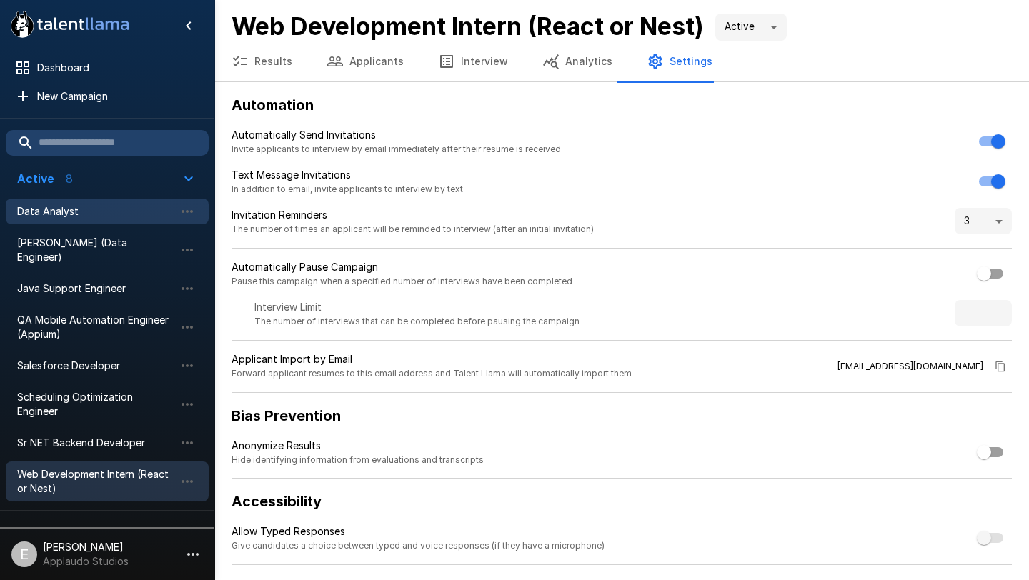
click at [96, 211] on span "Data Analyst" at bounding box center [95, 211] width 157 height 14
